Goal: Information Seeking & Learning: Learn about a topic

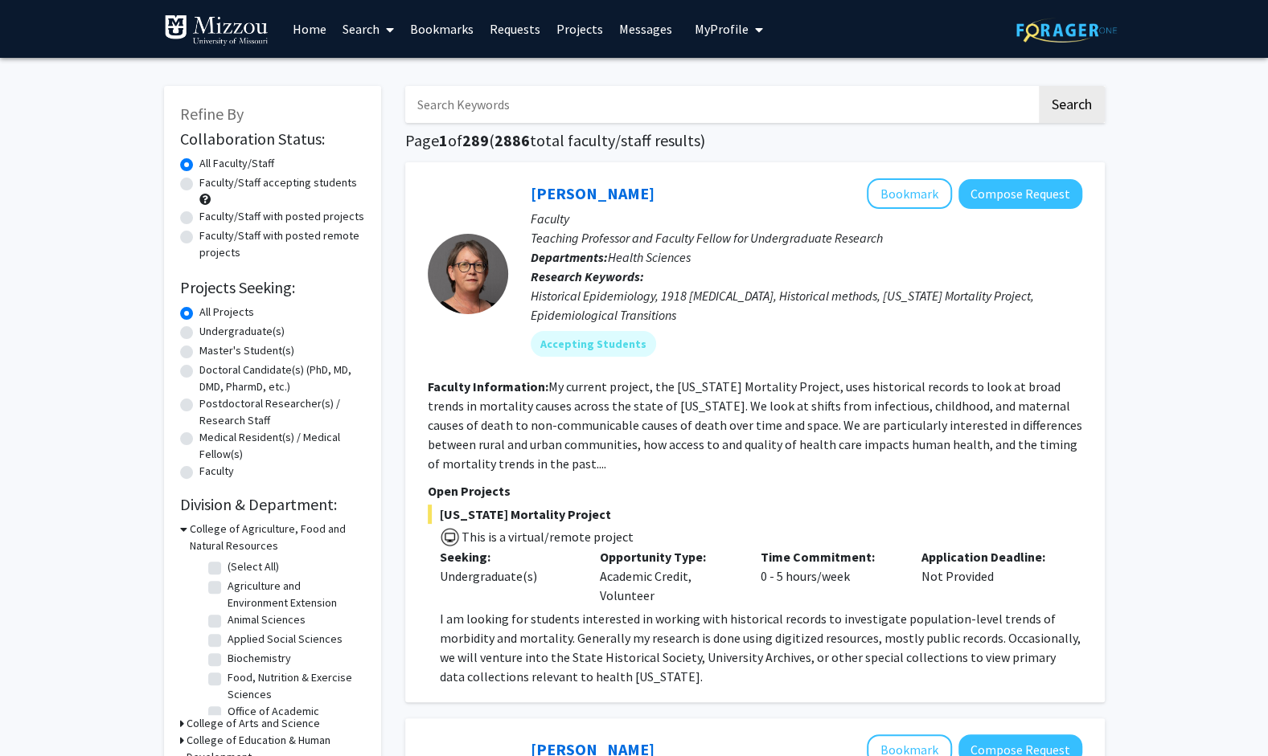
click at [469, 30] on link "Bookmarks" at bounding box center [442, 29] width 80 height 56
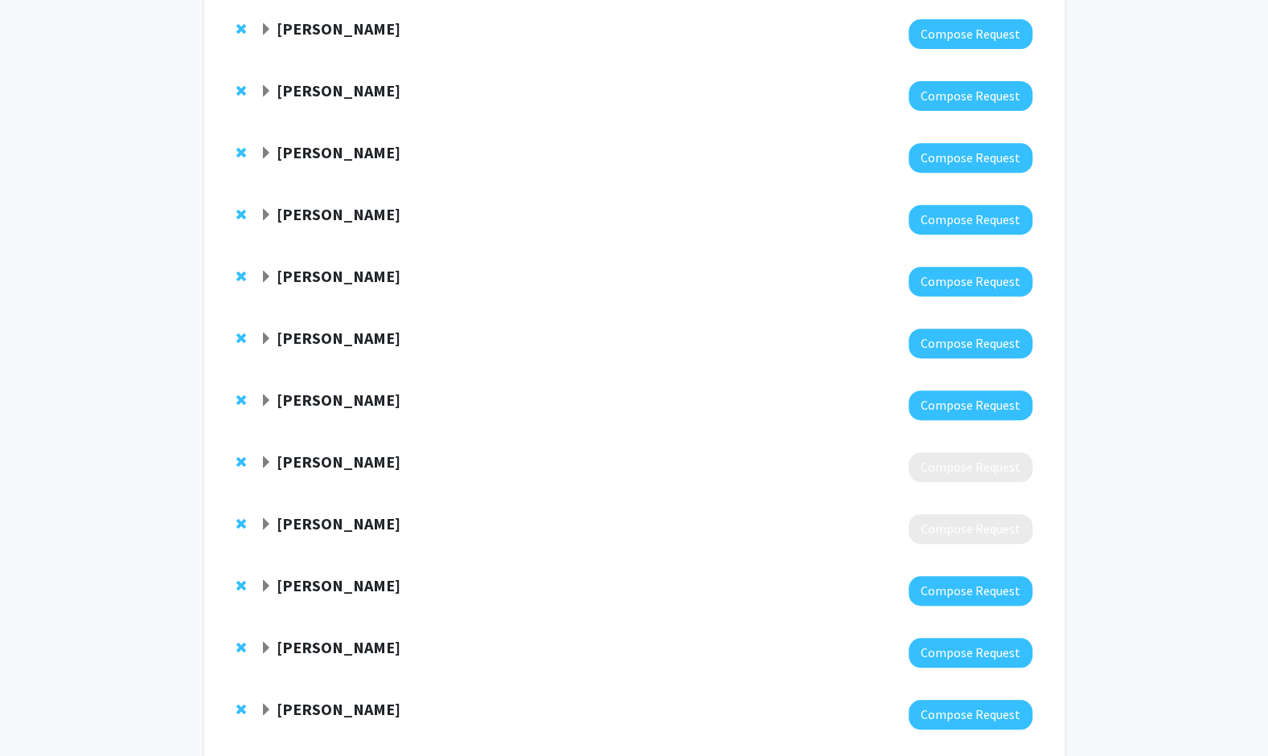
scroll to position [367, 0]
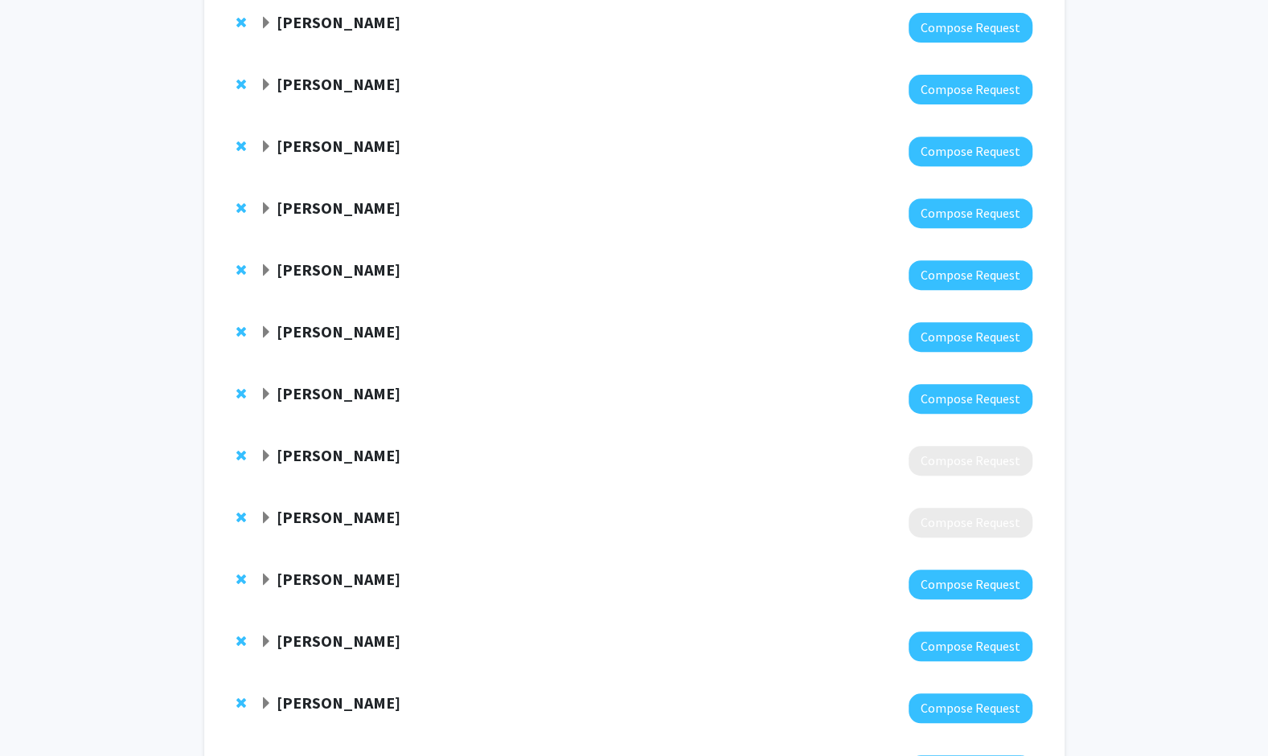
click at [264, 273] on span "Expand Kiruba Krishnaswamy Bookmark" at bounding box center [266, 270] width 13 height 13
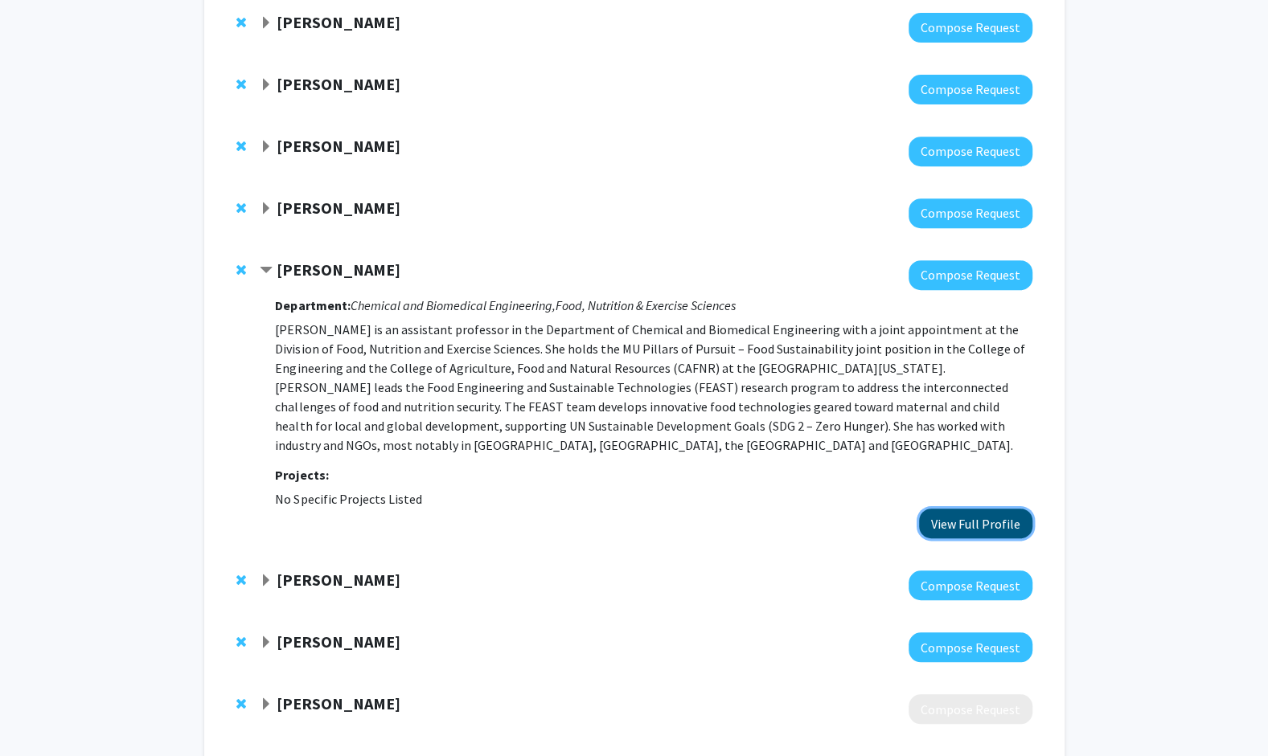
click at [937, 526] on button "View Full Profile" at bounding box center [975, 524] width 113 height 30
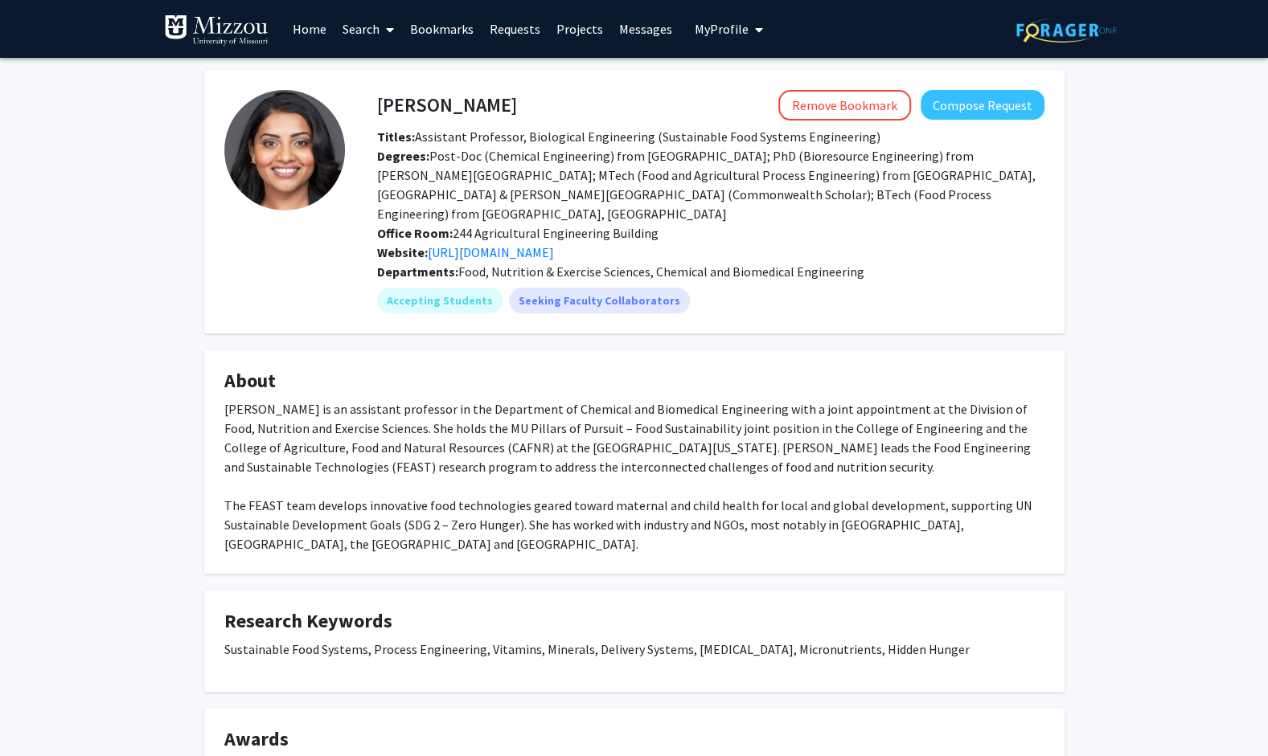
click at [778, 434] on div "[PERSON_NAME] is an assistant professor in the Department of Chemical and Biome…" at bounding box center [634, 476] width 820 height 154
drag, startPoint x: 778, startPoint y: 434, endPoint x: 772, endPoint y: 446, distance: 13.3
click at [772, 446] on div "[PERSON_NAME] is an assistant professor in the Department of Chemical and Biome…" at bounding box center [634, 476] width 820 height 154
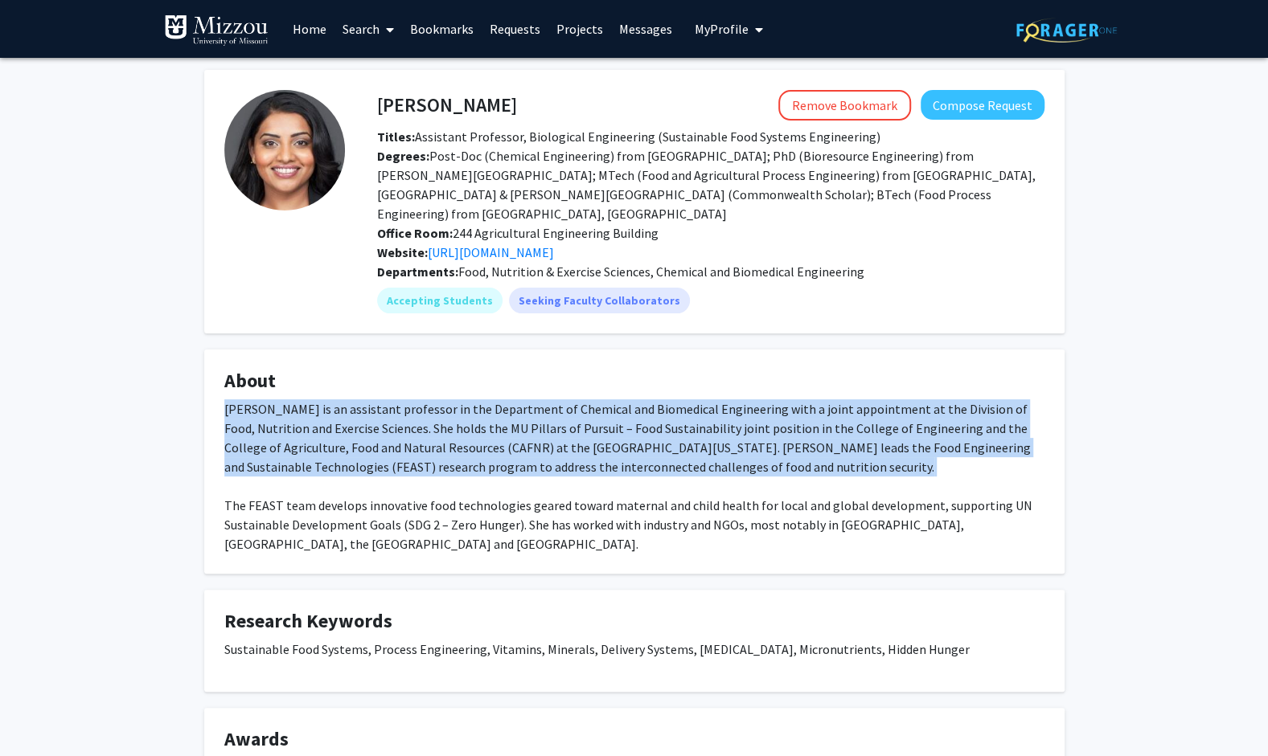
click at [772, 446] on div "[PERSON_NAME] is an assistant professor in the Department of Chemical and Biome…" at bounding box center [634, 476] width 820 height 154
drag, startPoint x: 772, startPoint y: 446, endPoint x: 692, endPoint y: 467, distance: 83.0
click at [692, 467] on div "[PERSON_NAME] is an assistant professor in the Department of Chemical and Biome…" at bounding box center [634, 476] width 820 height 154
click at [506, 440] on div "[PERSON_NAME] is an assistant professor in the Department of Chemical and Biome…" at bounding box center [634, 476] width 820 height 154
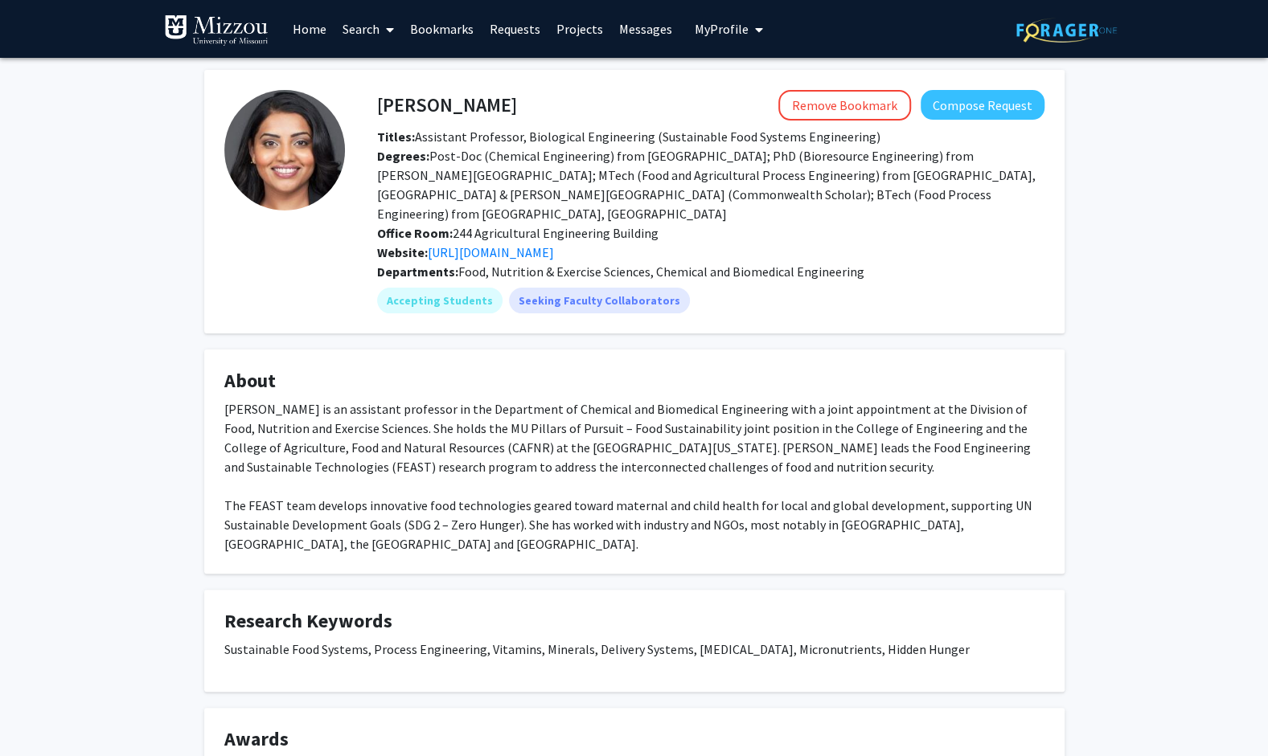
click at [495, 448] on div "[PERSON_NAME] is an assistant professor in the Department of Chemical and Biome…" at bounding box center [634, 476] width 820 height 154
click at [596, 540] on div "[PERSON_NAME] Remove Bookmark Compose Request Titles: Assistant Professor, Biol…" at bounding box center [634, 433] width 884 height 727
click at [531, 244] on link "[URL][DOMAIN_NAME]" at bounding box center [491, 252] width 126 height 16
drag, startPoint x: 379, startPoint y: 100, endPoint x: 591, endPoint y: 101, distance: 211.4
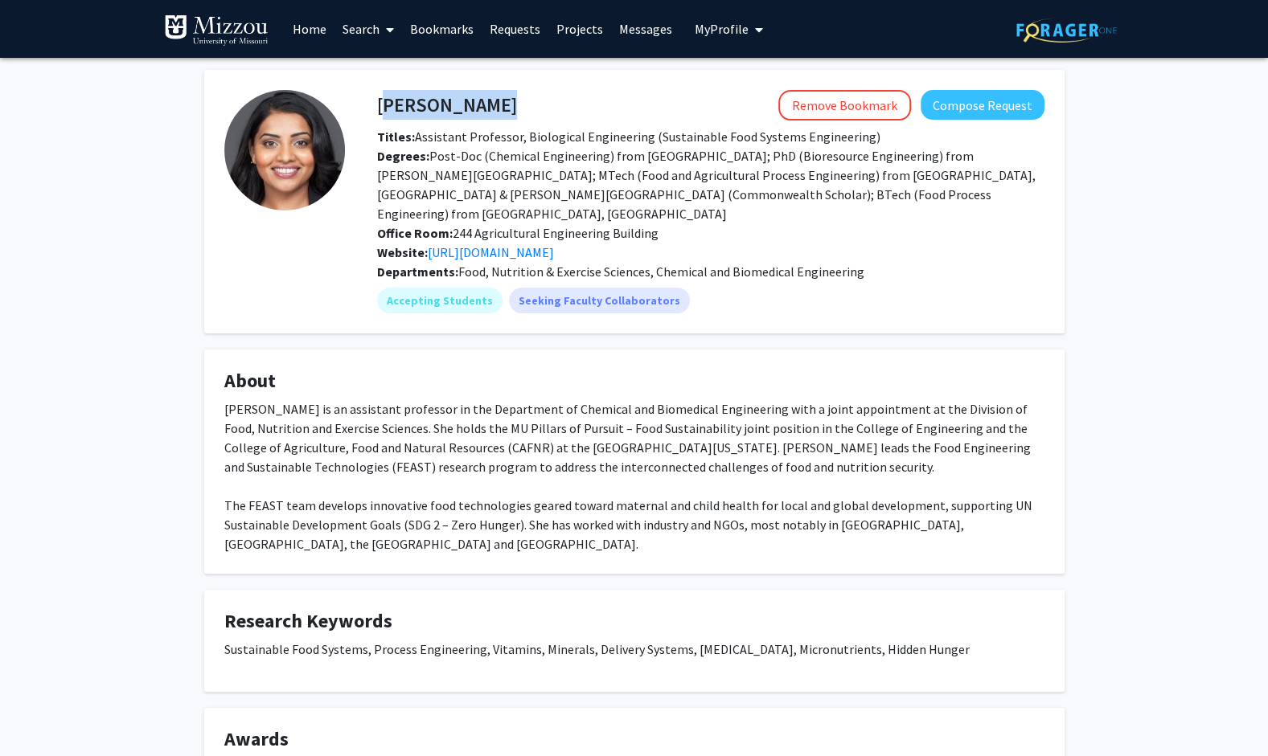
click at [591, 101] on div "[PERSON_NAME] Remove Bookmark Compose Request" at bounding box center [710, 105] width 691 height 31
click at [602, 174] on span "Degrees: Post-Doc (Chemical Engineering) from [GEOGRAPHIC_DATA]; PhD (Bioresour…" at bounding box center [706, 185] width 658 height 74
